Goal: Task Accomplishment & Management: Use online tool/utility

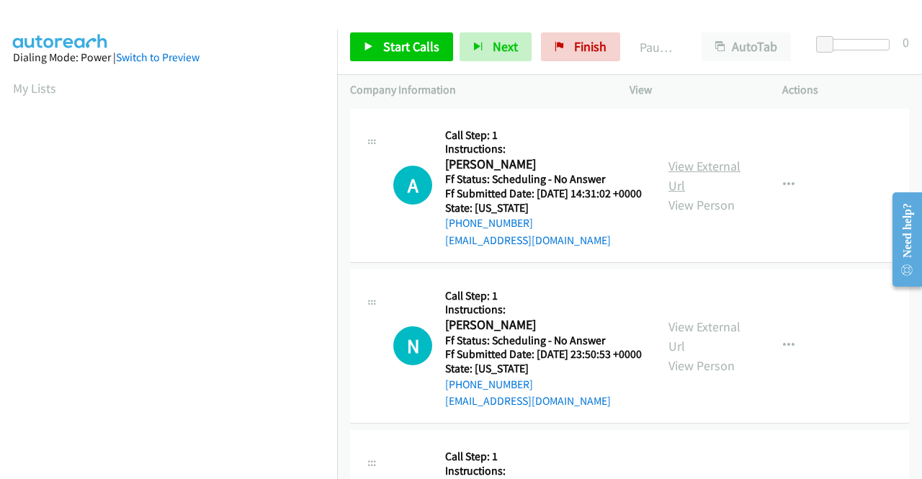
click at [721, 174] on link "View External Url" at bounding box center [704, 176] width 72 height 36
click at [689, 348] on link "View External Url" at bounding box center [704, 336] width 72 height 36
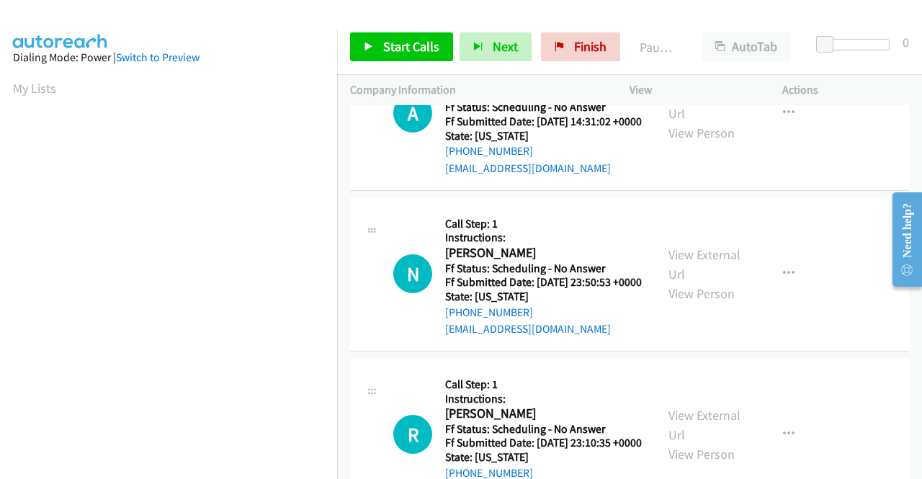
scroll to position [144, 0]
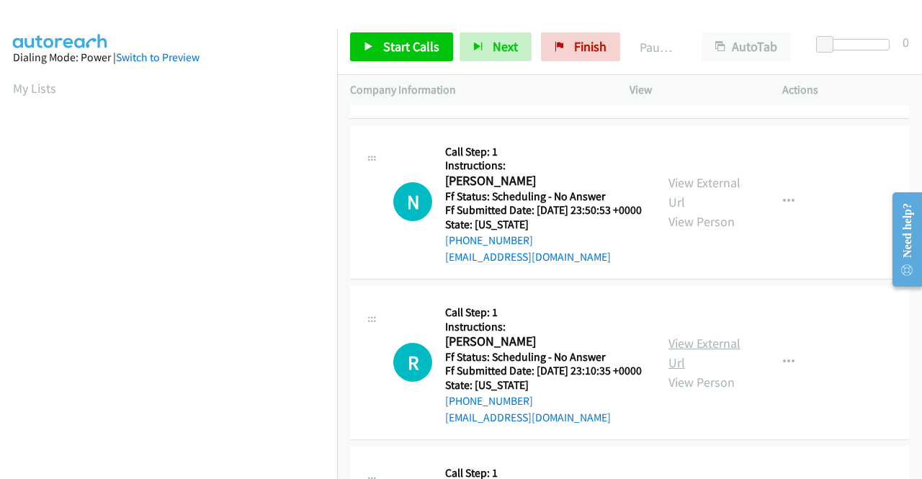
click at [695, 371] on link "View External Url" at bounding box center [704, 353] width 72 height 36
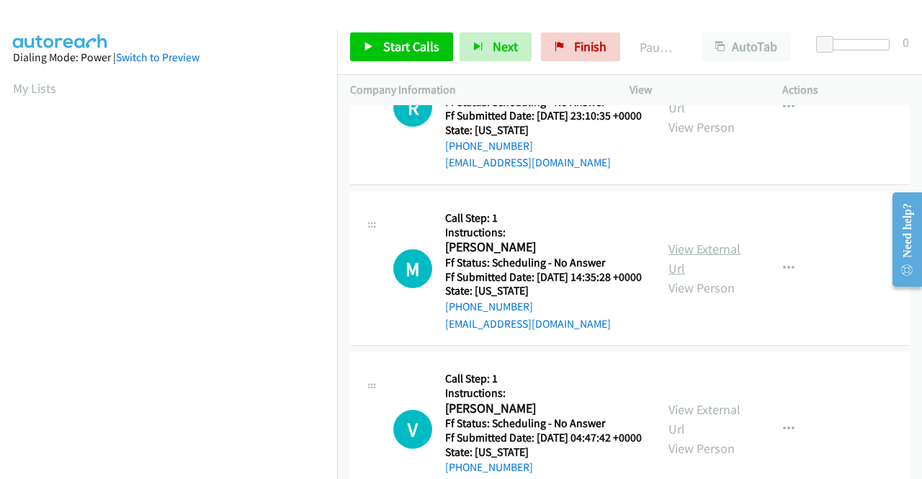
scroll to position [432, 0]
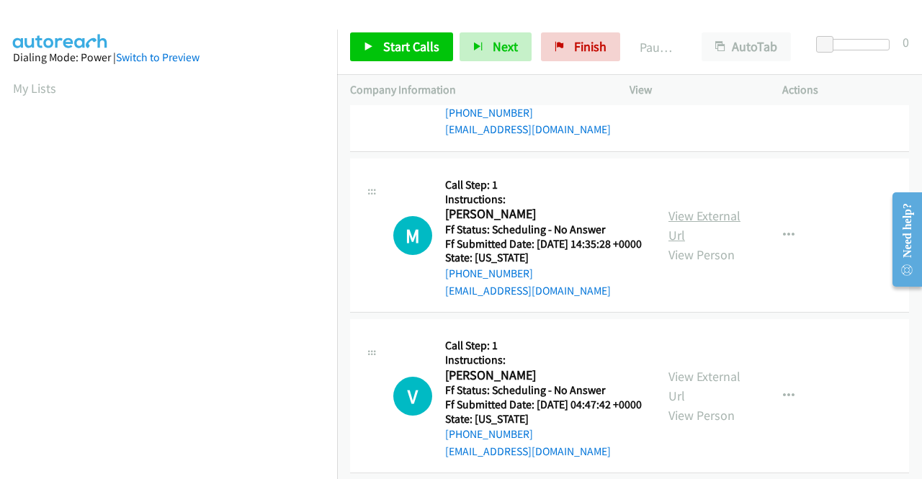
click at [706, 251] on div "View External Url View Person View External Url Email Schedule/Manage Callback …" at bounding box center [738, 234] width 166 height 127
click at [701, 243] on link "View External Url" at bounding box center [704, 225] width 72 height 36
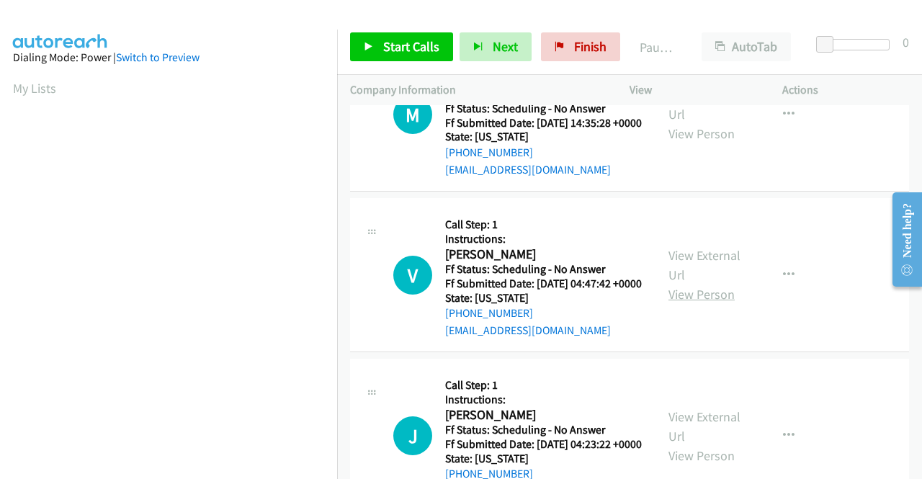
scroll to position [576, 0]
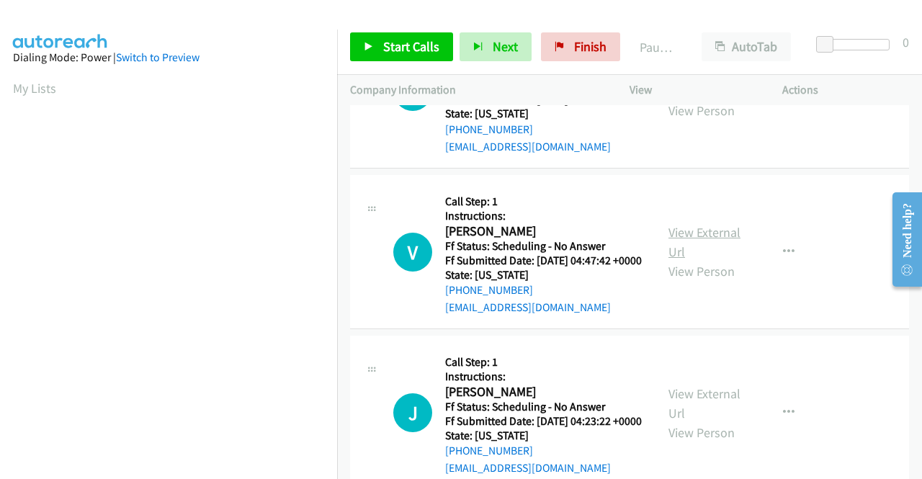
click at [721, 260] on link "View External Url" at bounding box center [704, 242] width 72 height 36
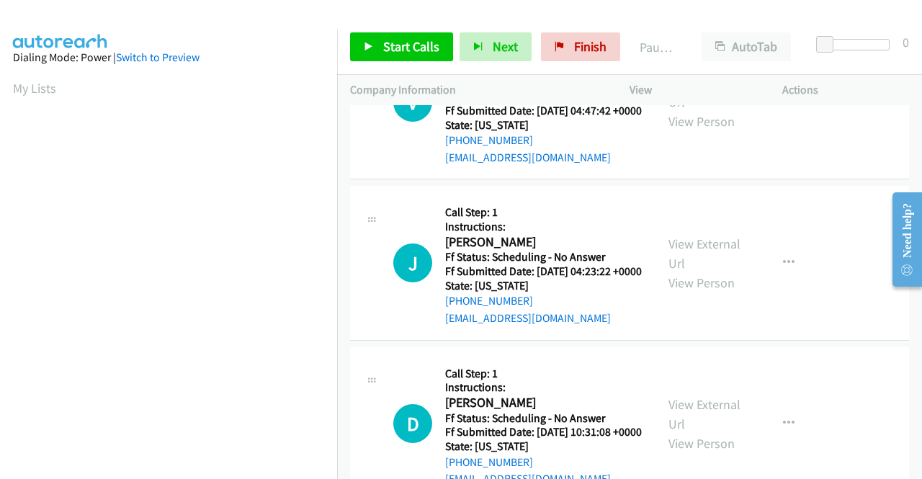
scroll to position [792, 0]
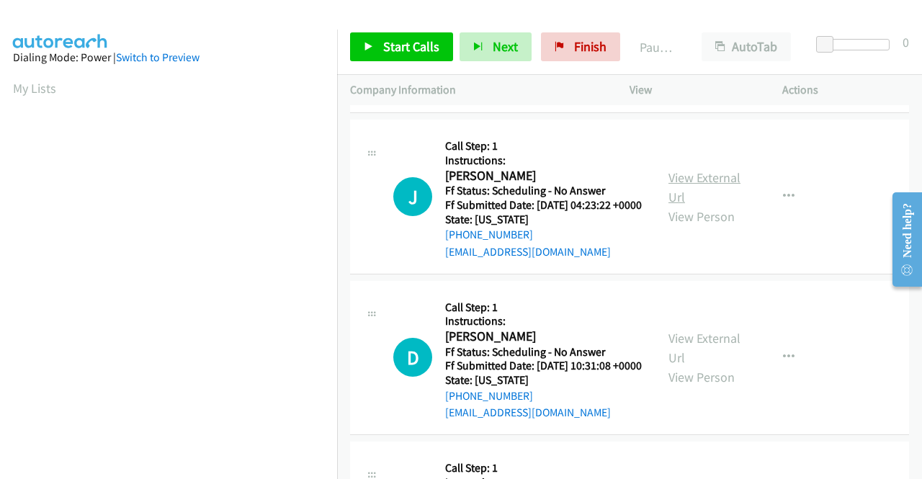
click at [692, 205] on link "View External Url" at bounding box center [704, 187] width 72 height 36
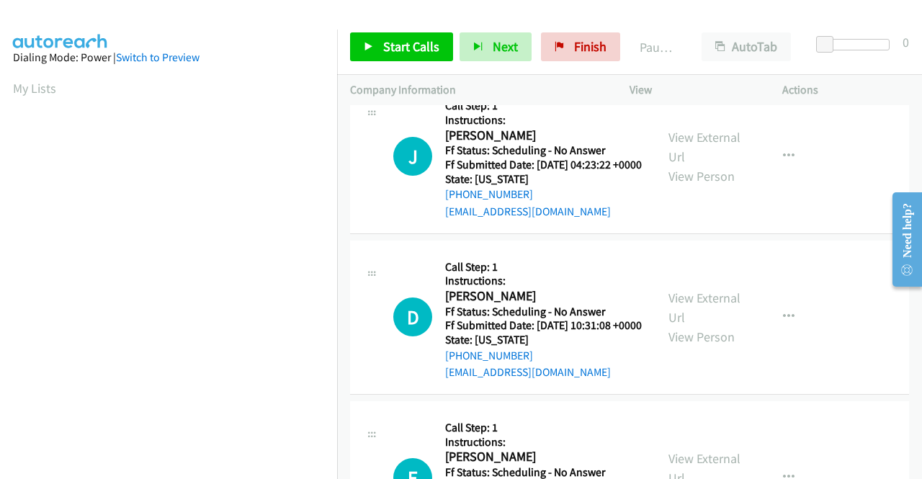
scroll to position [936, 0]
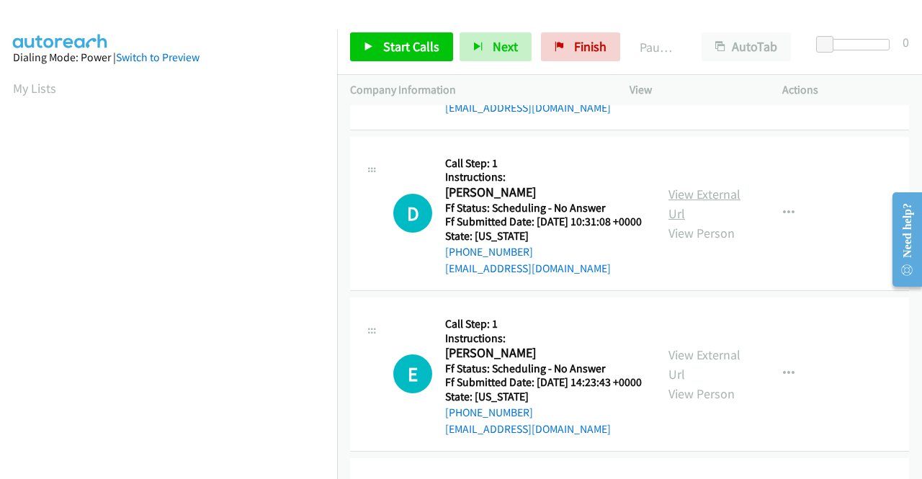
click at [688, 222] on link "View External Url" at bounding box center [704, 204] width 72 height 36
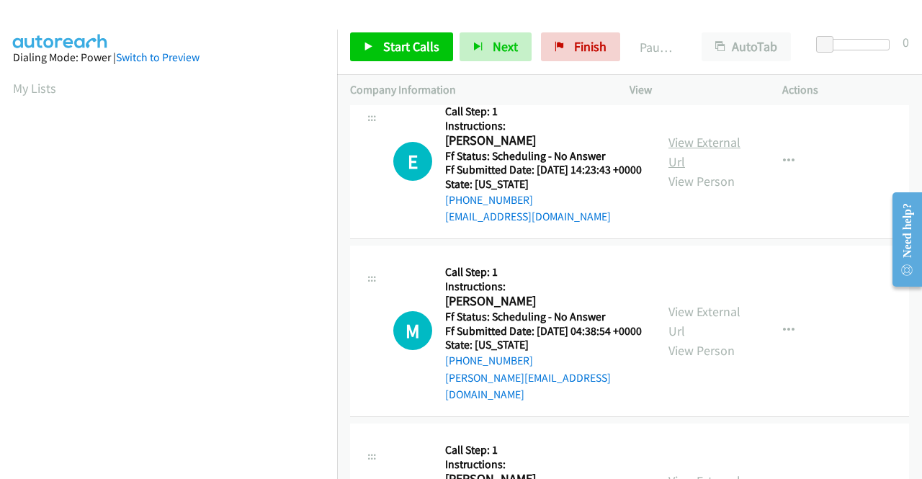
scroll to position [1152, 0]
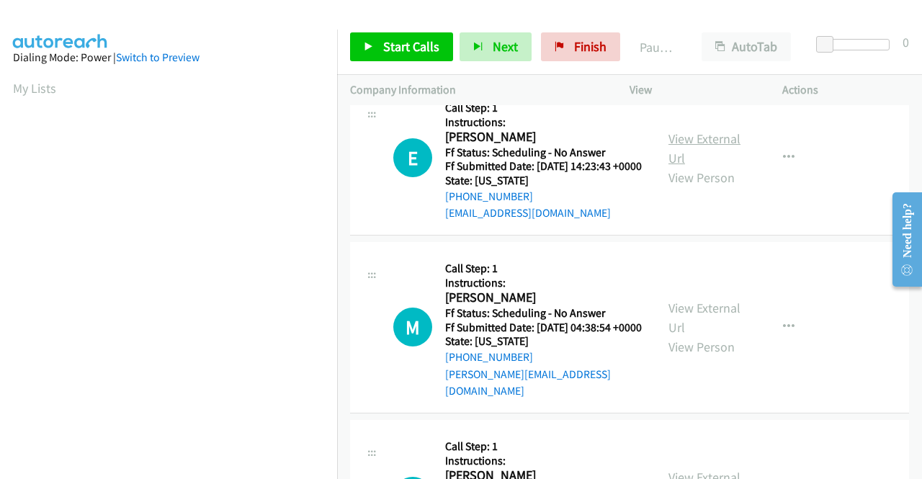
click at [690, 166] on link "View External Url" at bounding box center [704, 148] width 72 height 36
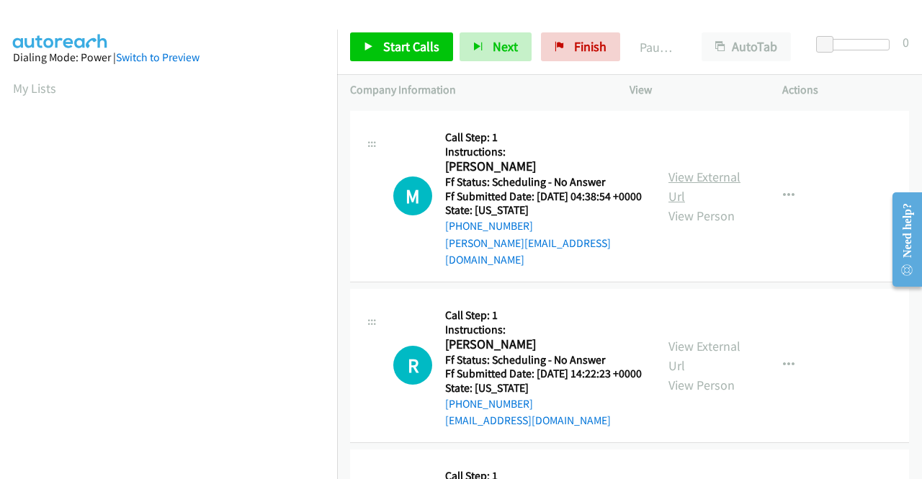
scroll to position [1296, 0]
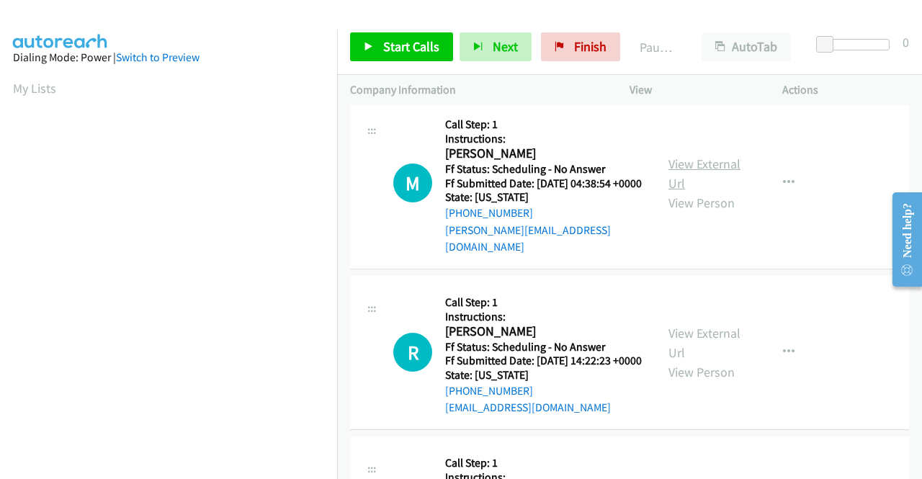
click at [723, 192] on link "View External Url" at bounding box center [704, 174] width 72 height 36
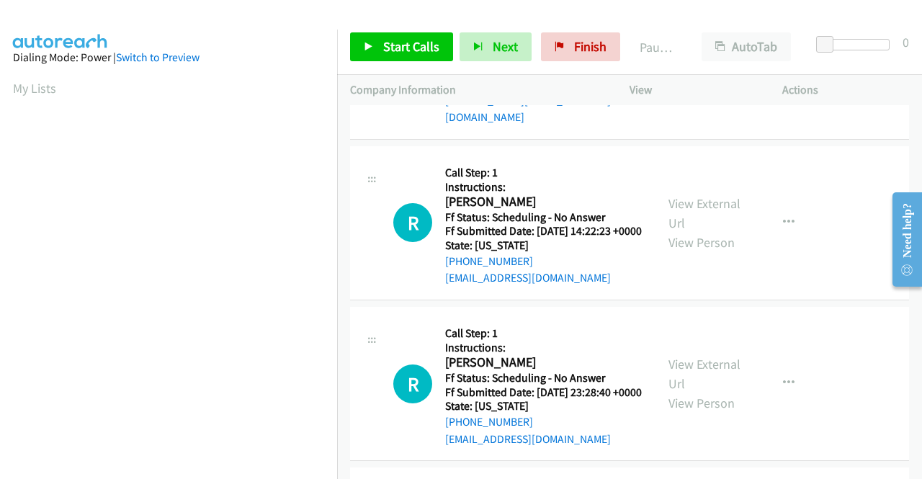
scroll to position [1440, 0]
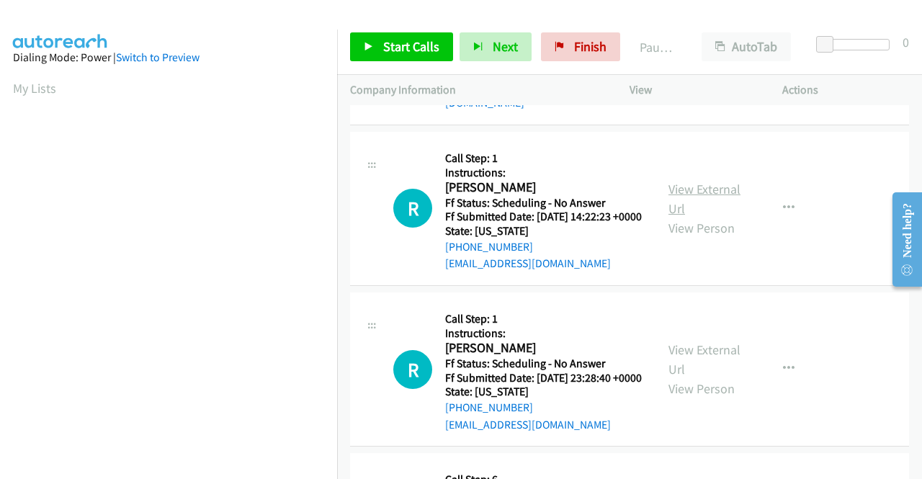
click at [684, 217] on link "View External Url" at bounding box center [704, 199] width 72 height 36
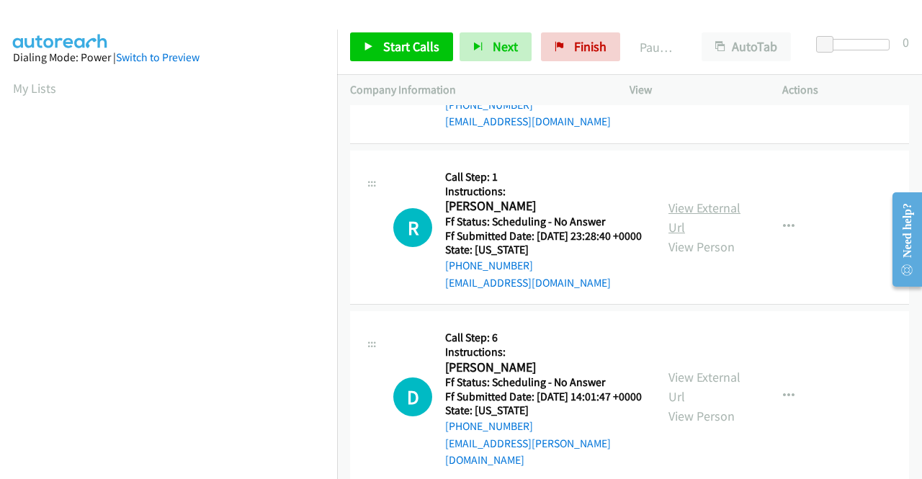
scroll to position [1584, 0]
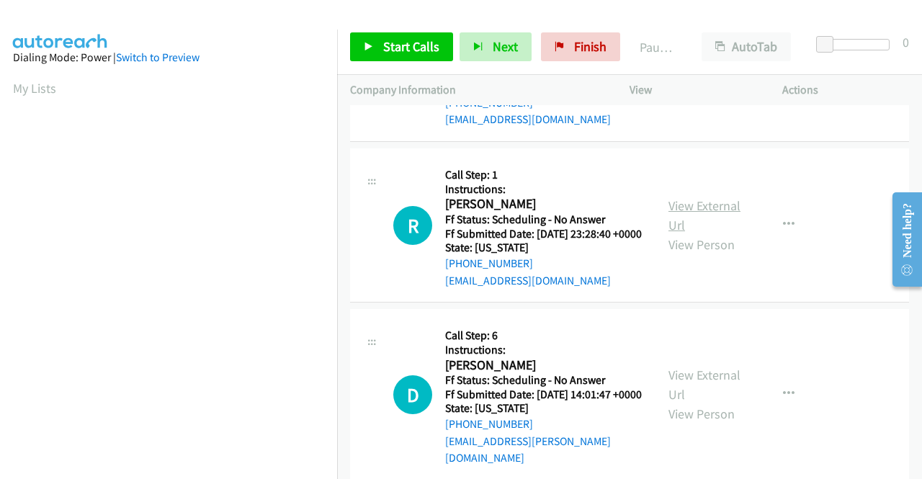
click at [703, 233] on link "View External Url" at bounding box center [704, 215] width 72 height 36
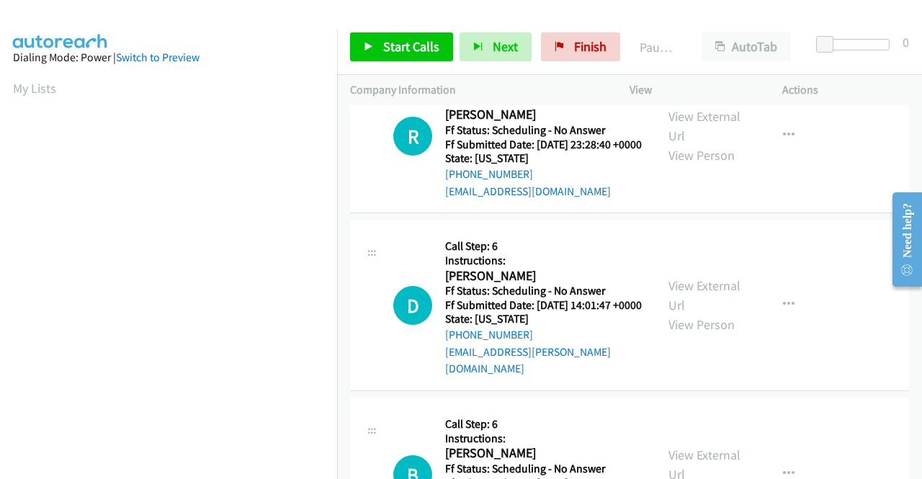
scroll to position [1728, 0]
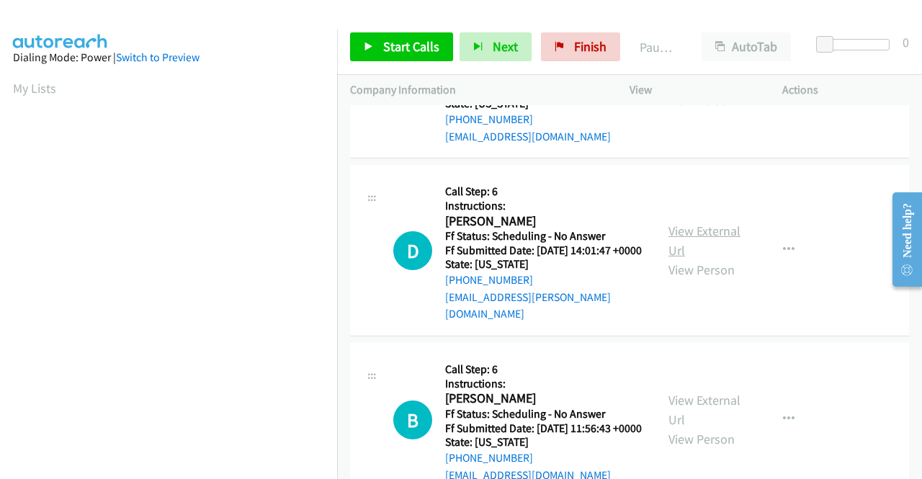
click at [694, 258] on link "View External Url" at bounding box center [704, 240] width 72 height 36
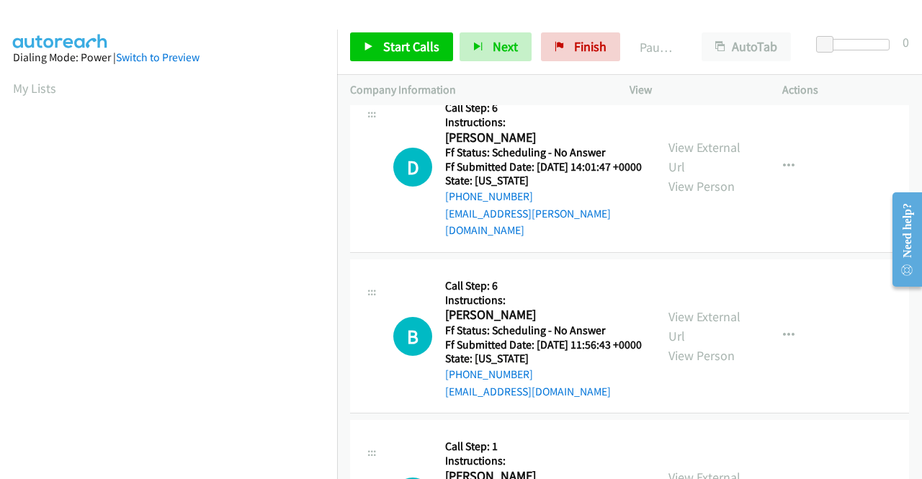
scroll to position [1872, 0]
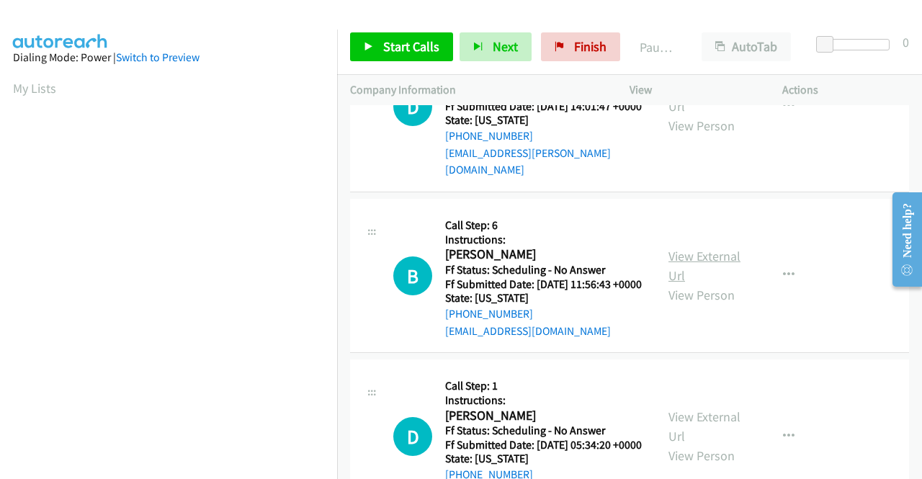
click at [695, 284] on link "View External Url" at bounding box center [704, 266] width 72 height 36
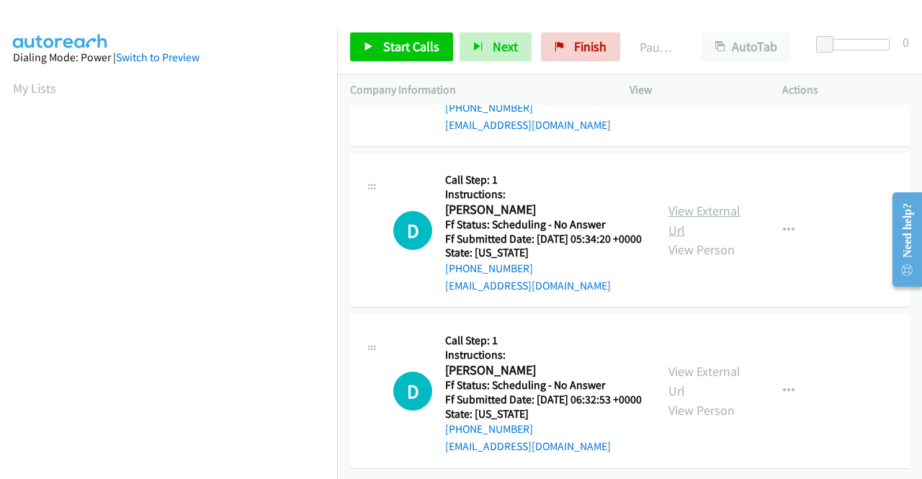
scroll to position [2160, 0]
click at [688, 238] on link "View External Url" at bounding box center [704, 220] width 72 height 36
click at [700, 363] on link "View External Url" at bounding box center [704, 381] width 72 height 36
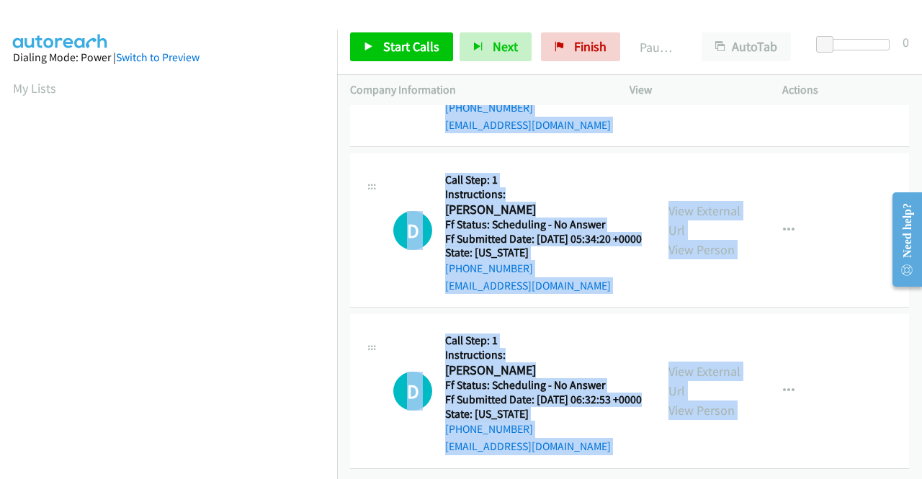
drag, startPoint x: 909, startPoint y: 454, endPoint x: 911, endPoint y: 415, distance: 38.9
click at [911, 415] on div "[PHONE_NUMBER] Call failed - Please reload the list and try again The Callbar F…" at bounding box center [629, 292] width 585 height 374
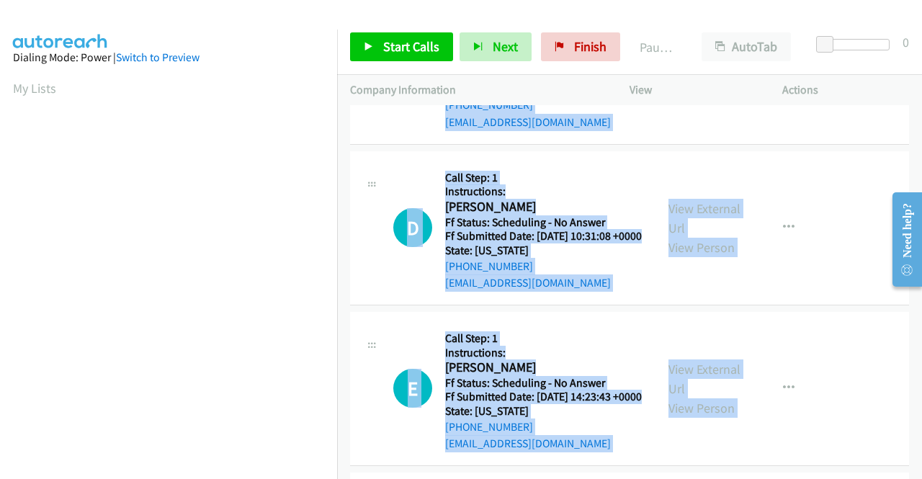
scroll to position [0, 0]
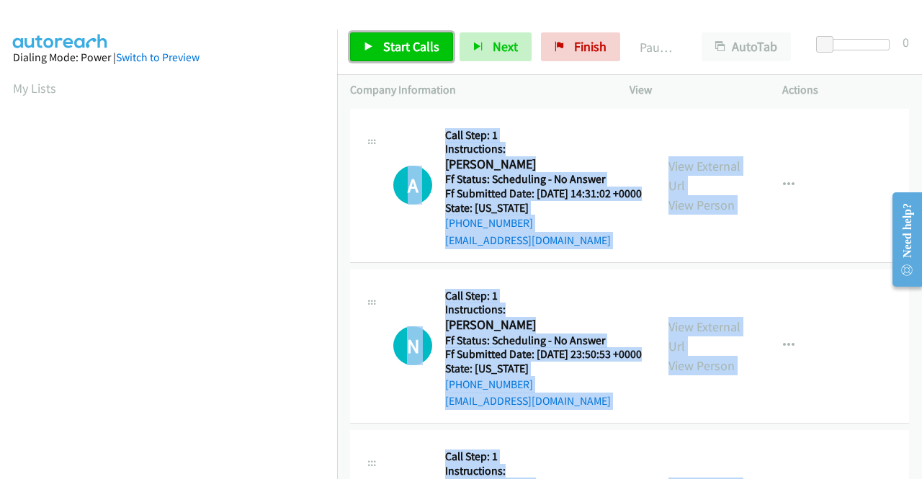
click at [410, 40] on span "Start Calls" at bounding box center [411, 46] width 56 height 17
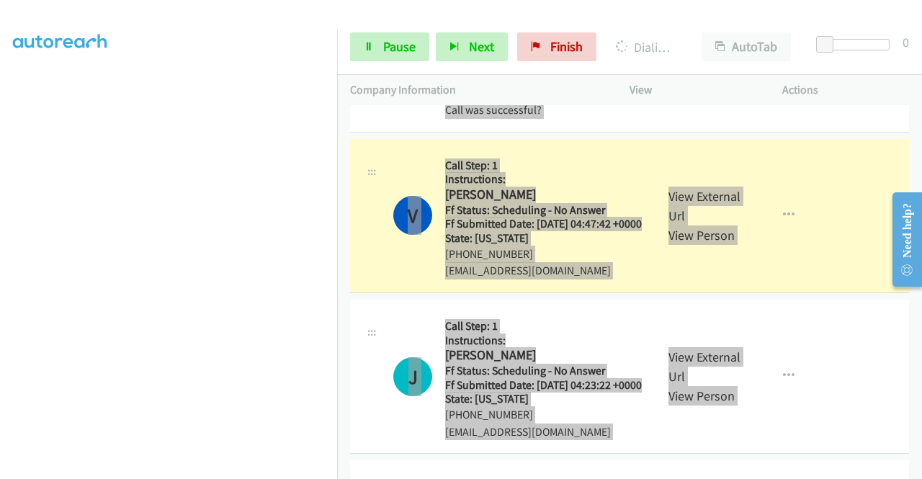
scroll to position [328, 0]
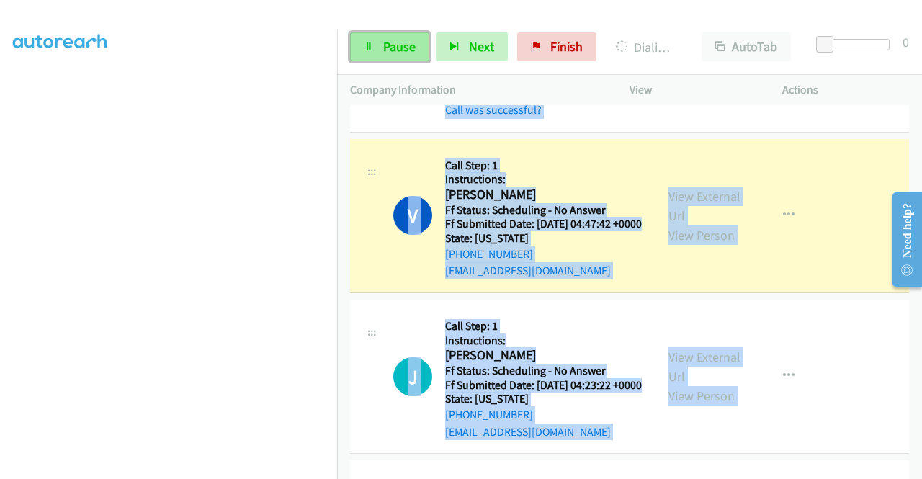
click at [375, 50] on link "Pause" at bounding box center [389, 46] width 79 height 29
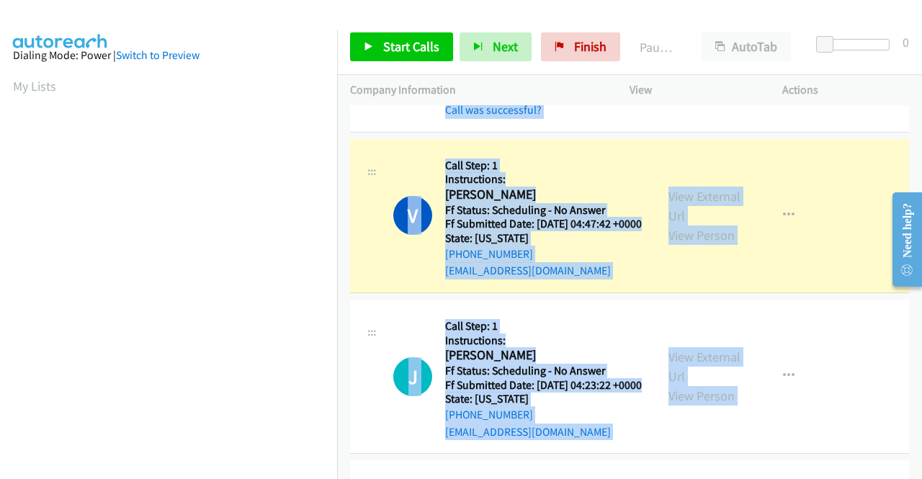
scroll to position [0, 0]
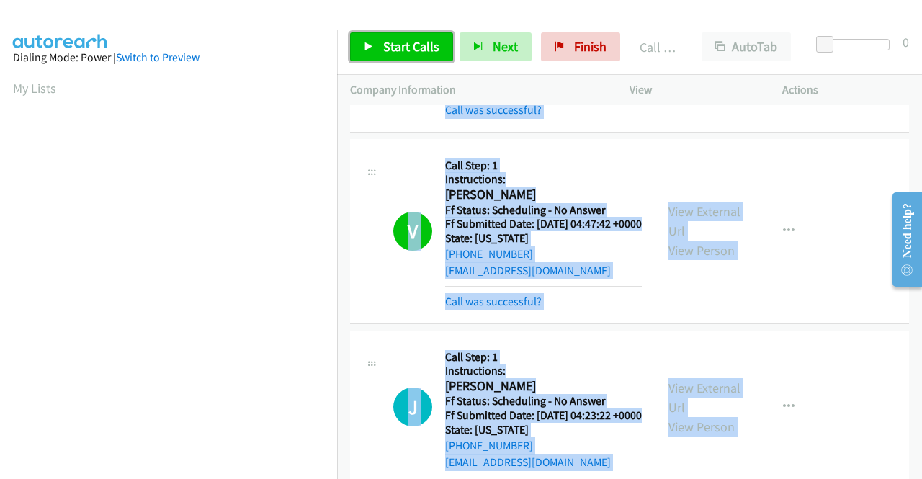
click at [382, 48] on link "Start Calls" at bounding box center [401, 46] width 103 height 29
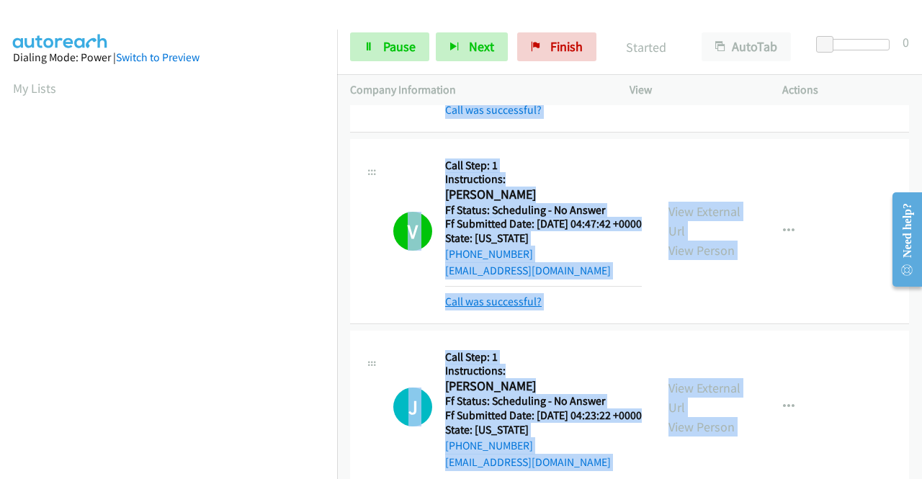
click at [500, 308] on link "Call was successful?" at bounding box center [493, 301] width 96 height 14
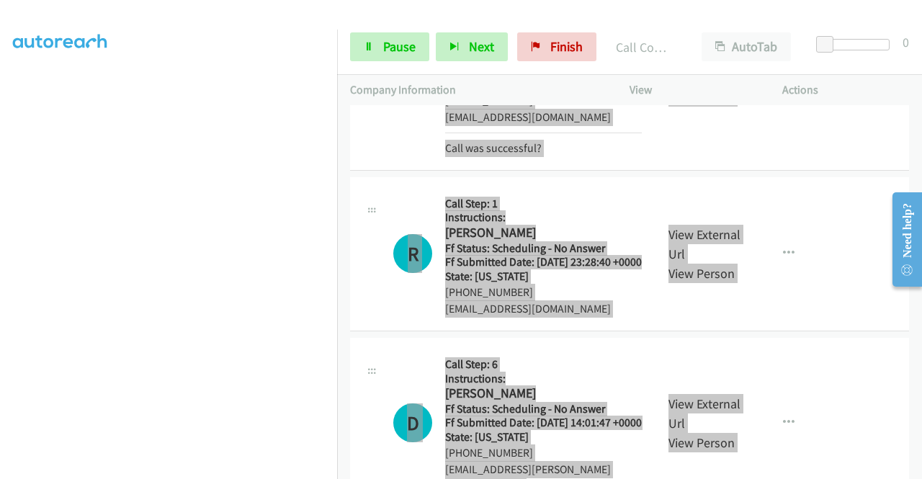
scroll to position [1902, 0]
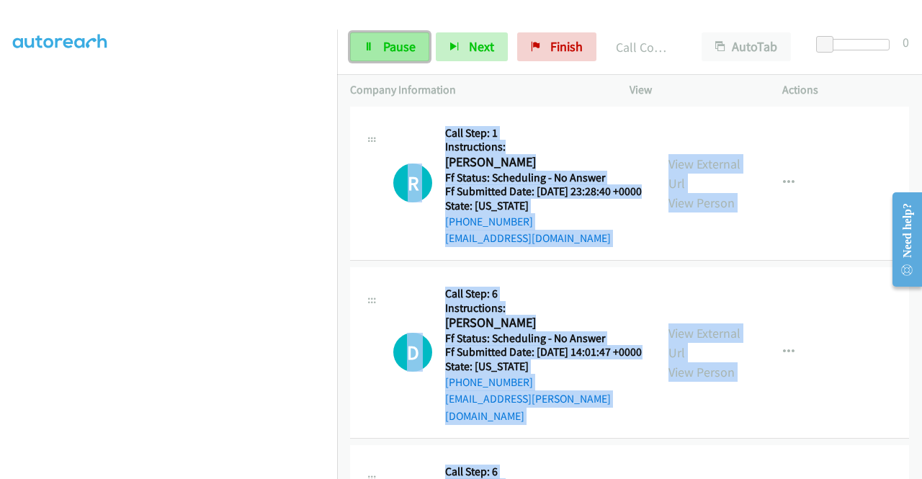
click at [403, 50] on span "Pause" at bounding box center [399, 46] width 32 height 17
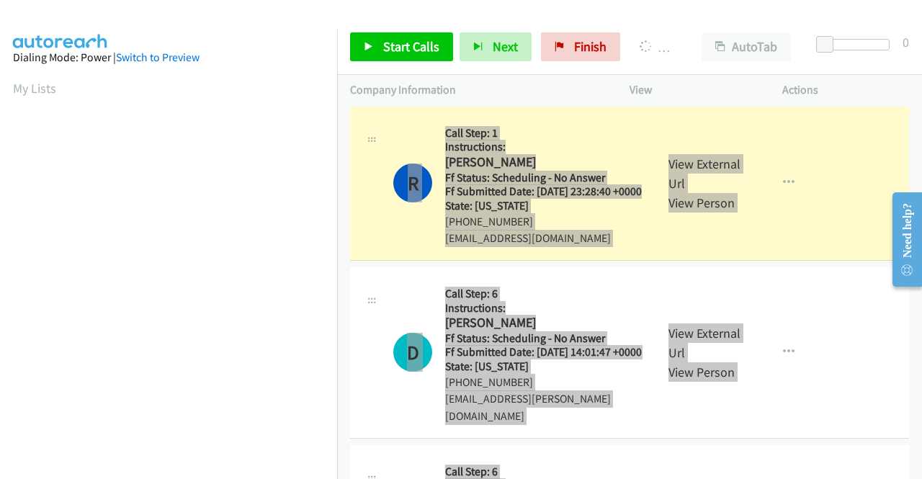
scroll to position [328, 0]
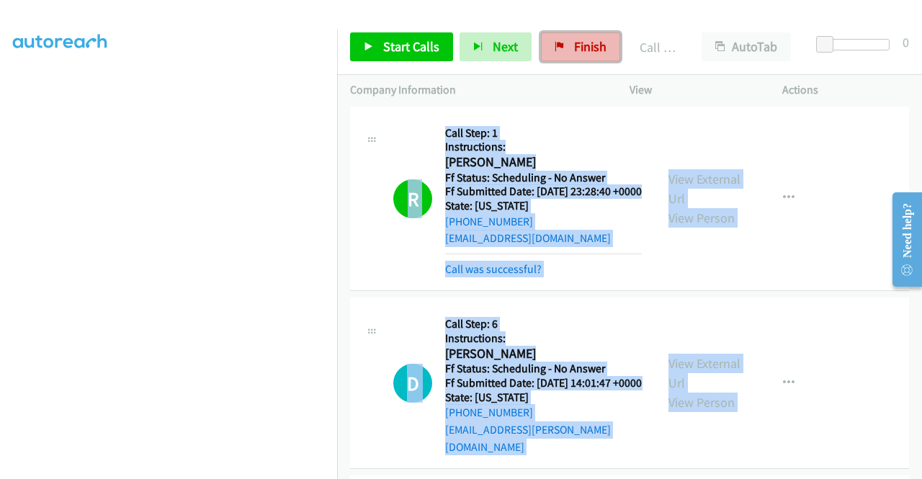
click at [563, 47] on link "Finish" at bounding box center [580, 46] width 79 height 29
